Goal: Book appointment/travel/reservation

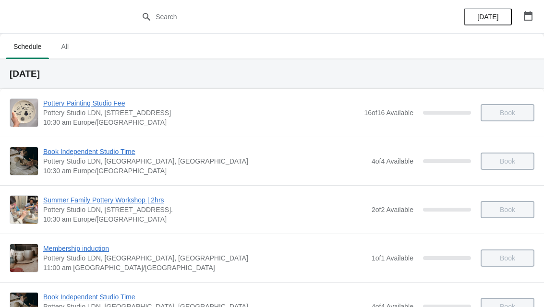
click at [76, 42] on span "All" at bounding box center [65, 46] width 24 height 17
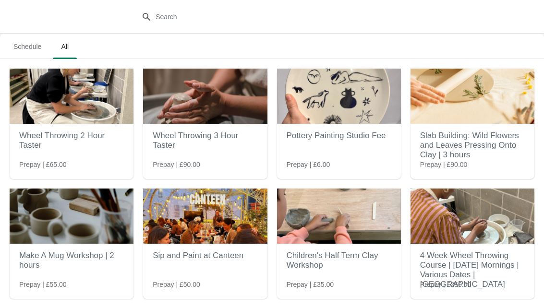
click at [358, 148] on div "Pottery Painting Studio Fee Prepay | £6.00" at bounding box center [339, 112] width 124 height 86
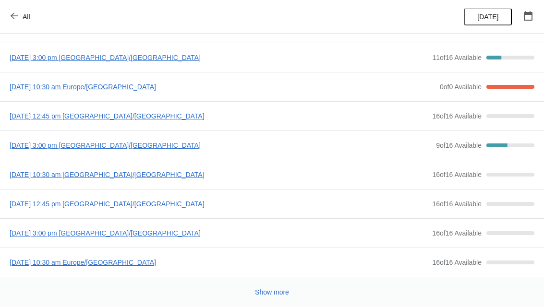
scroll to position [97, 0]
click at [264, 298] on button "Show more" at bounding box center [272, 292] width 42 height 17
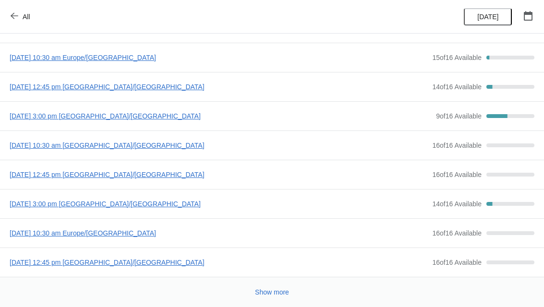
scroll to position [390, 0]
click at [110, 204] on span "[DATE] 3:00 pm [GEOGRAPHIC_DATA]/[GEOGRAPHIC_DATA]" at bounding box center [218, 204] width 417 height 10
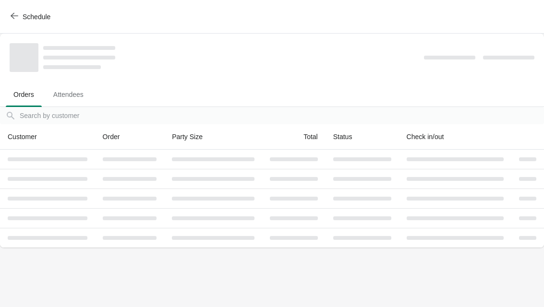
scroll to position [0, 0]
click at [12, 17] on icon "button" at bounding box center [15, 16] width 8 height 8
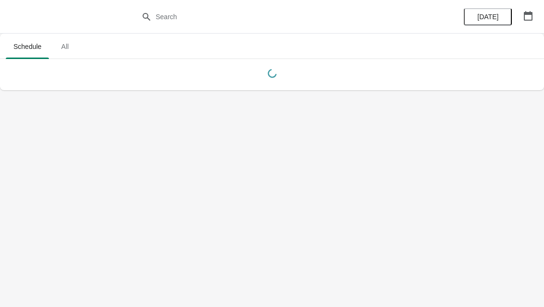
click at [57, 47] on span "All" at bounding box center [65, 46] width 24 height 17
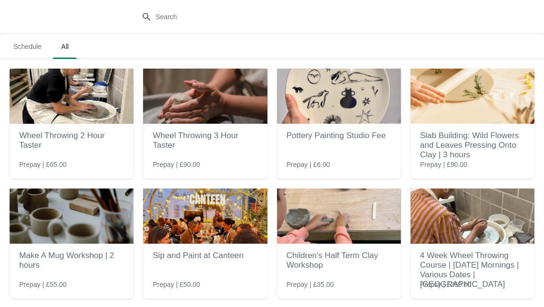
click at [347, 123] on img at bounding box center [339, 96] width 124 height 55
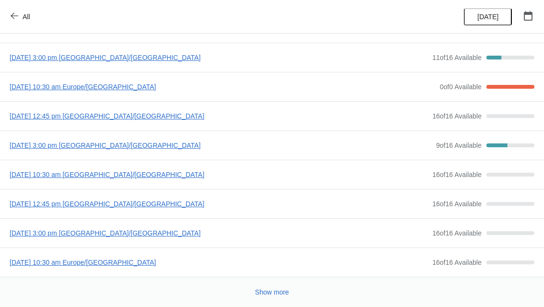
scroll to position [97, 0]
click at [284, 295] on span "Show more" at bounding box center [272, 292] width 34 height 8
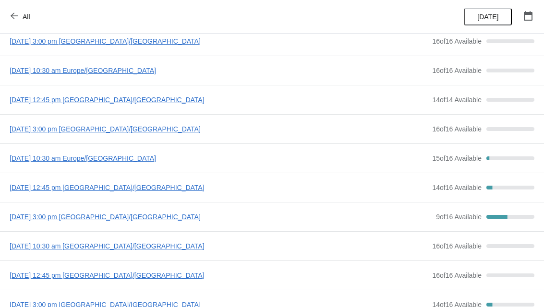
scroll to position [302, 0]
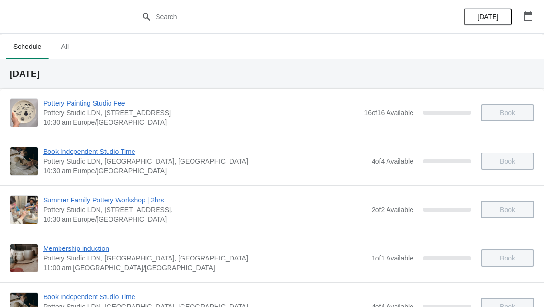
click at [74, 52] on span "All" at bounding box center [65, 46] width 24 height 17
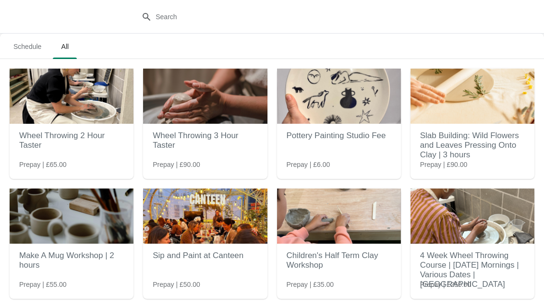
click at [363, 123] on img at bounding box center [339, 96] width 124 height 55
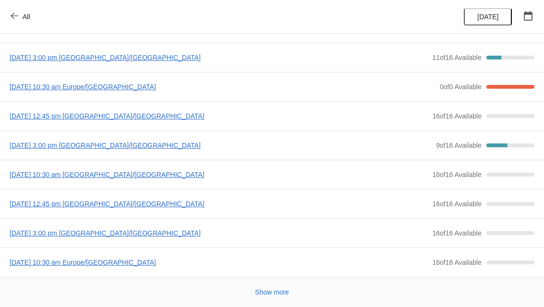
scroll to position [97, 0]
click at [275, 294] on span "Show more" at bounding box center [272, 292] width 34 height 8
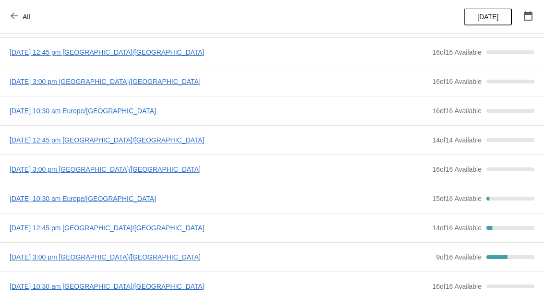
scroll to position [253, 0]
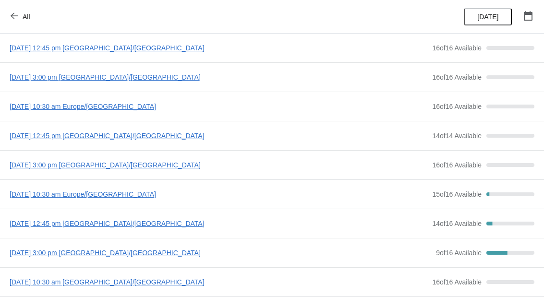
click at [151, 254] on span "[DATE] 3:00 pm [GEOGRAPHIC_DATA]/[GEOGRAPHIC_DATA]" at bounding box center [220, 253] width 421 height 10
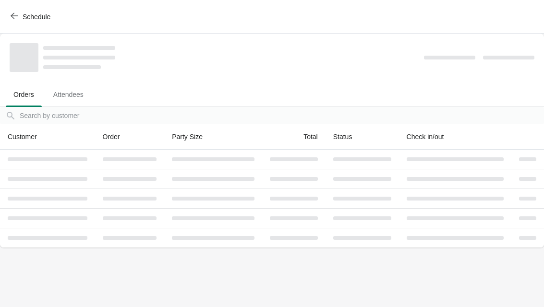
scroll to position [0, 0]
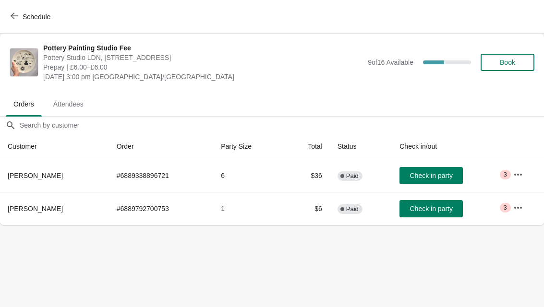
click at [500, 58] on button "Book" at bounding box center [507, 62] width 54 height 17
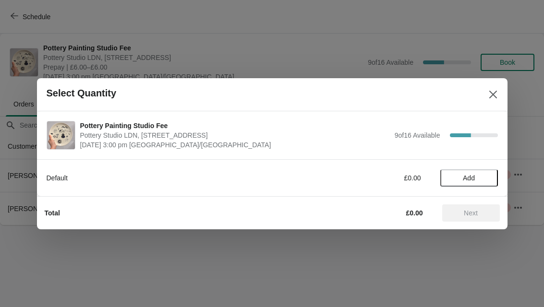
click at [467, 183] on button "Add" at bounding box center [469, 177] width 58 height 17
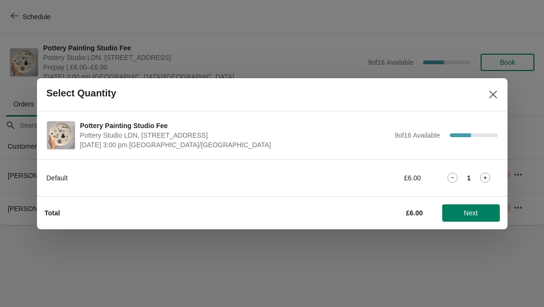
click at [488, 182] on icon at bounding box center [485, 178] width 10 height 10
click at [477, 215] on span "Next" at bounding box center [471, 213] width 14 height 8
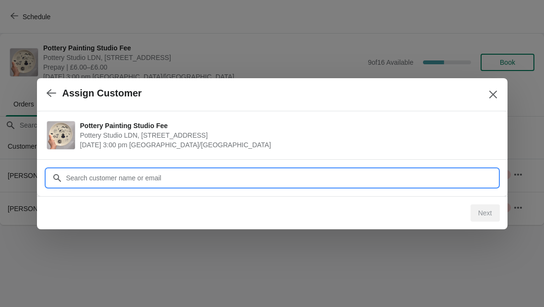
click at [443, 174] on input "Customer" at bounding box center [282, 177] width 432 height 17
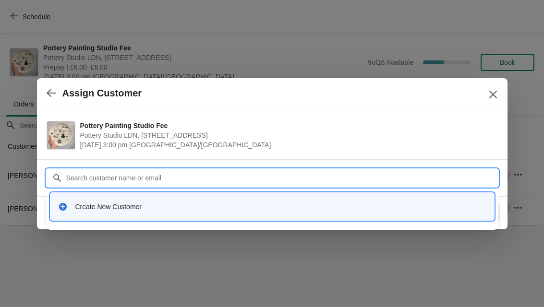
click at [108, 201] on div "Create New Customer" at bounding box center [272, 207] width 436 height 20
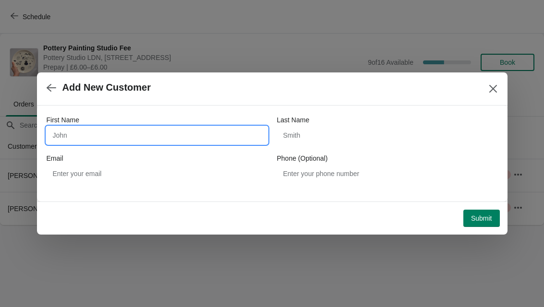
click at [71, 137] on input "First Name" at bounding box center [157, 135] width 221 height 17
type input "[PERSON_NAME]"
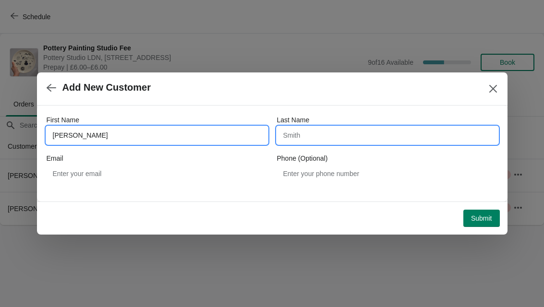
click at [380, 140] on input "Last Name" at bounding box center [387, 135] width 221 height 17
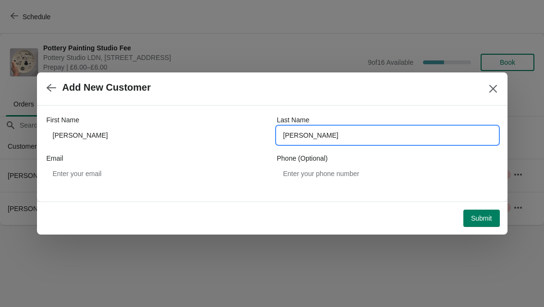
type input "[PERSON_NAME]"
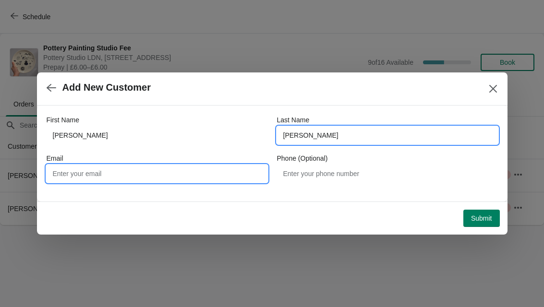
click at [65, 175] on input "Email" at bounding box center [157, 173] width 221 height 17
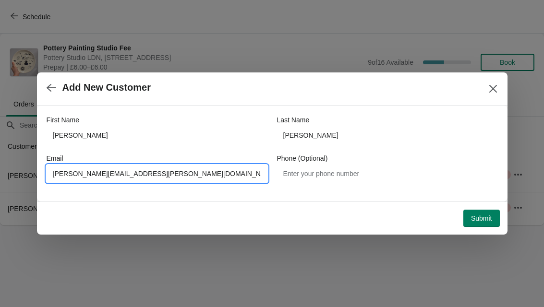
type input "[PERSON_NAME][EMAIL_ADDRESS][PERSON_NAME][DOMAIN_NAME]"
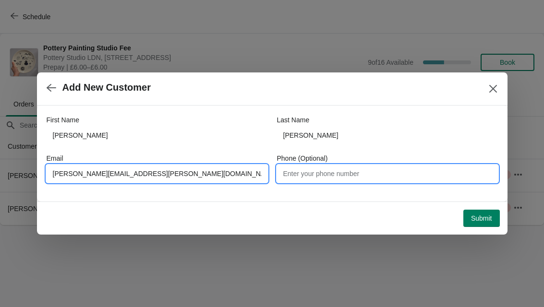
click at [410, 177] on input "Phone (Optional)" at bounding box center [387, 173] width 221 height 17
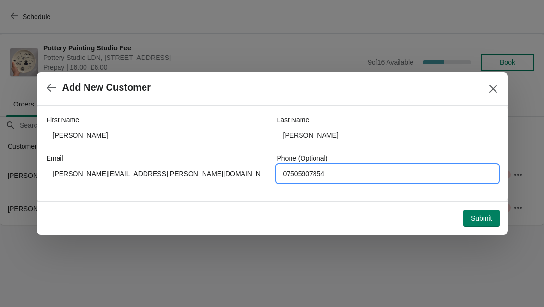
type input "07505907854"
click at [485, 220] on span "Submit" at bounding box center [481, 218] width 21 height 8
